Goal: Task Accomplishment & Management: Manage account settings

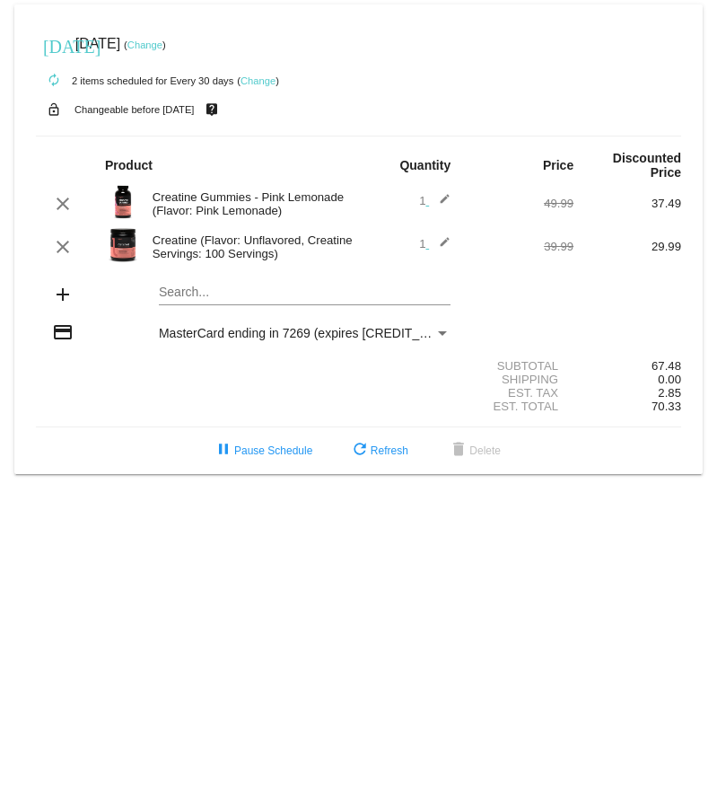
click at [446, 201] on mat-icon "edit" at bounding box center [440, 204] width 22 height 22
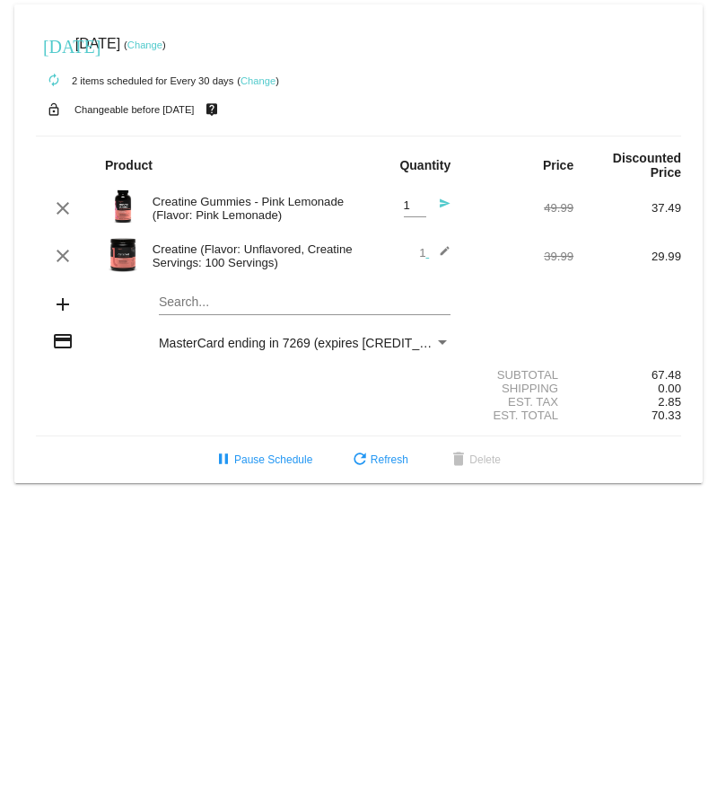
click at [425, 256] on span "1 edit" at bounding box center [434, 252] width 31 height 13
click at [454, 256] on div "1 edit" at bounding box center [412, 256] width 108 height 22
click at [451, 254] on div "1 edit" at bounding box center [412, 256] width 108 height 22
click at [445, 255] on mat-icon "edit" at bounding box center [440, 256] width 22 height 22
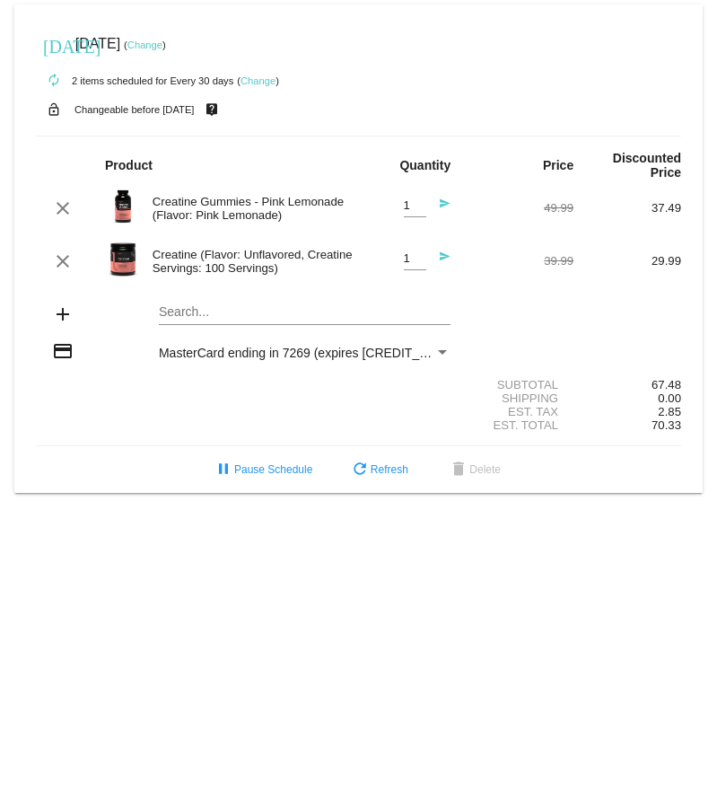
click at [277, 261] on div "Creatine (Flavor: Unflavored, Creatine Servings: 100 Servings)" at bounding box center [251, 261] width 215 height 27
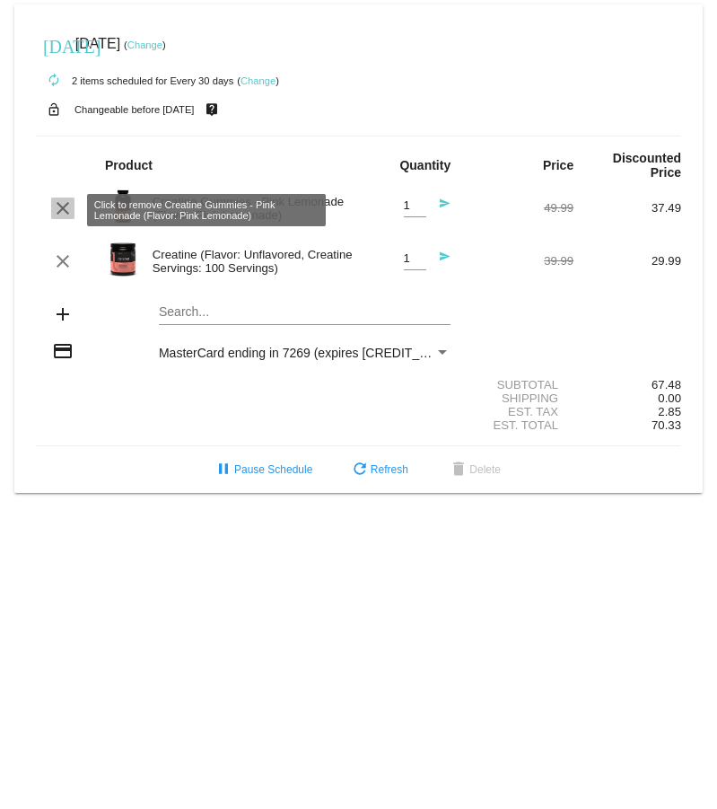
click at [66, 215] on mat-icon "clear" at bounding box center [63, 209] width 22 height 22
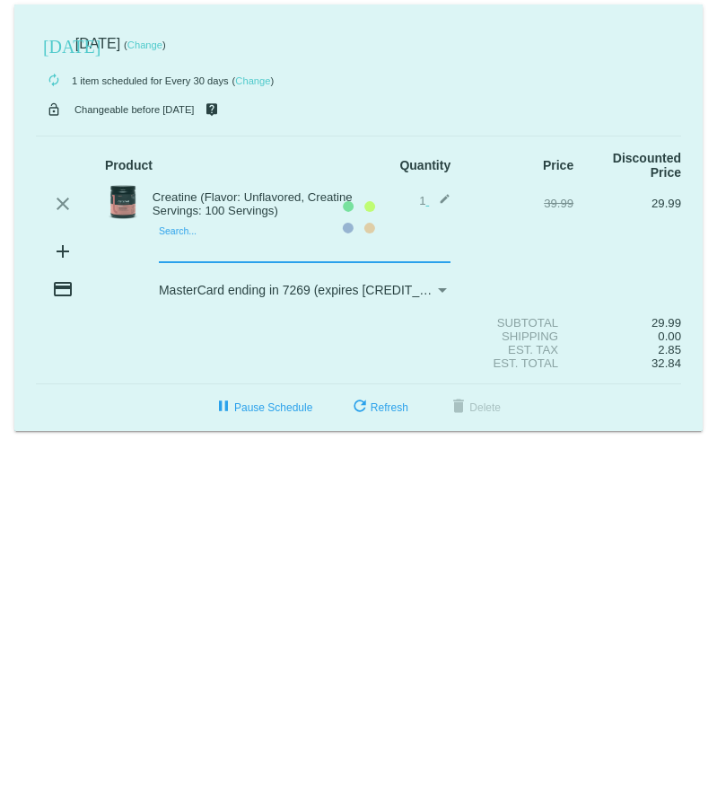
click at [171, 249] on mat-card "today Oct 11 2025 ( Change ) autorenew 1 item scheduled for Every 30 days ( Cha…" at bounding box center [358, 217] width 689 height 426
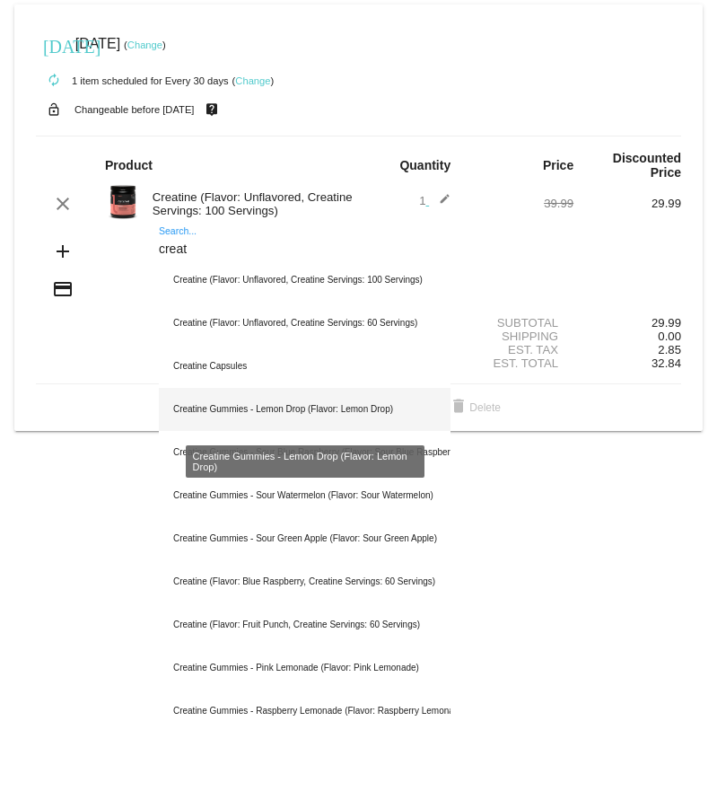
type input "creat"
click at [191, 410] on div "Creatine Gummies - Lemon Drop (Flavor: Lemon Drop)" at bounding box center [305, 409] width 292 height 43
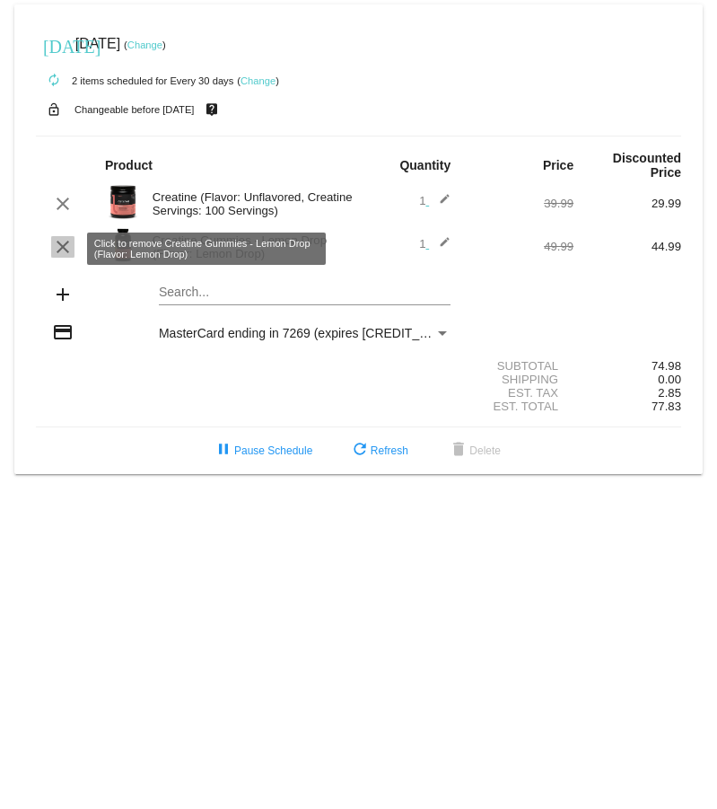
click at [70, 249] on mat-icon "clear" at bounding box center [63, 247] width 22 height 22
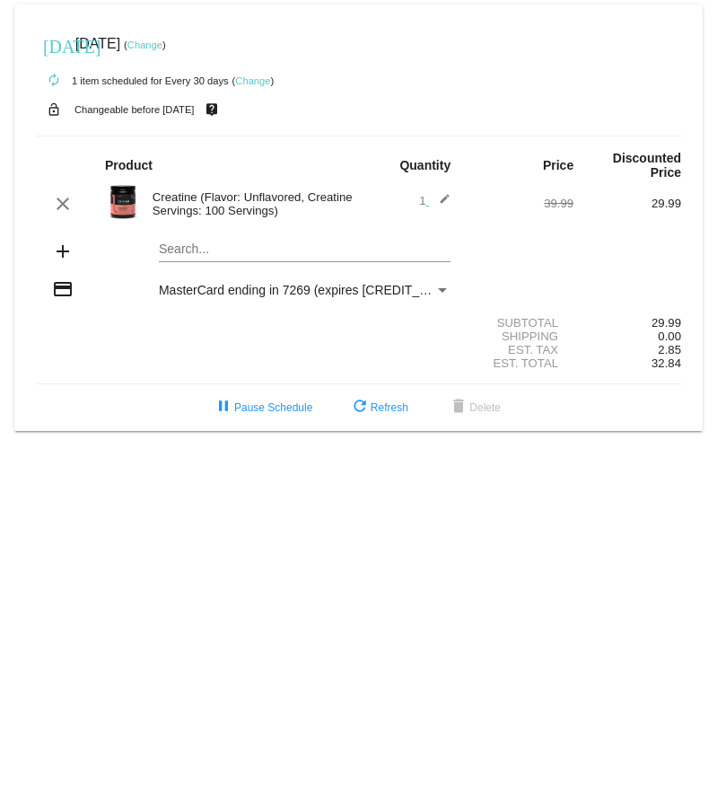
click at [408, 74] on div "autorenew 1 item scheduled for Every 30 days ( Change )" at bounding box center [358, 80] width 645 height 36
click at [486, 127] on mat-card "today Oct 11 2025 ( Change ) autorenew 1 item scheduled for Every 30 days ( Cha…" at bounding box center [358, 217] width 689 height 426
click at [443, 199] on mat-icon "edit" at bounding box center [440, 204] width 22 height 22
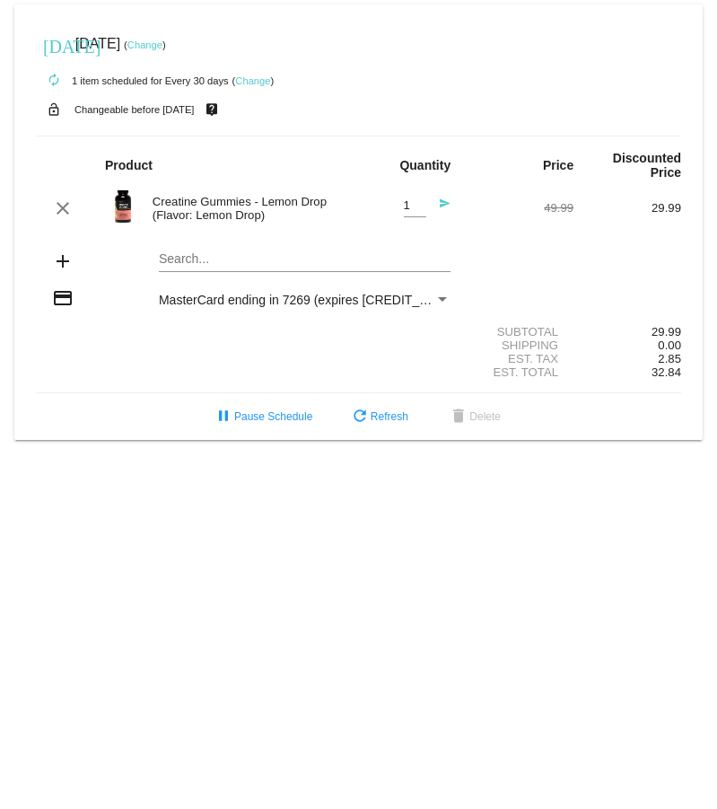
click at [411, 211] on input "1" at bounding box center [415, 205] width 22 height 13
type input "2"
click at [418, 205] on input "2" at bounding box center [415, 205] width 22 height 13
click at [481, 225] on div "clear Creatine Gummies - Lemon Drop (Flavor: Lemon Drop) 2 Quantity send 49.99 …" at bounding box center [358, 208] width 645 height 48
click at [443, 207] on mat-icon "send" at bounding box center [440, 209] width 22 height 22
